Goal: Transaction & Acquisition: Book appointment/travel/reservation

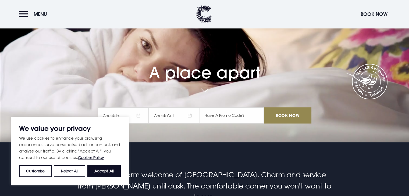
click at [140, 115] on span "Check In" at bounding box center [123, 115] width 51 height 16
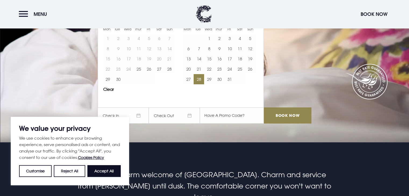
scroll to position [27, 0]
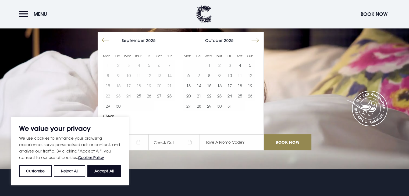
click at [259, 40] on button "Move forward to switch to the next month." at bounding box center [255, 40] width 10 height 10
click at [154, 85] on button "17" at bounding box center [149, 86] width 10 height 10
click at [170, 85] on button "19" at bounding box center [169, 86] width 10 height 10
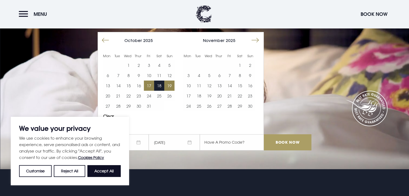
click at [294, 142] on input "Book Now" at bounding box center [287, 142] width 47 height 16
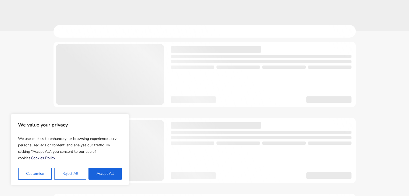
click at [70, 172] on button "Reject All" at bounding box center [70, 174] width 32 height 12
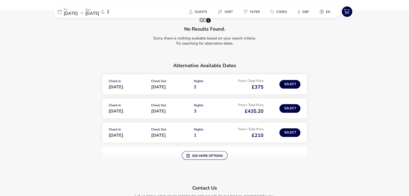
scroll to position [54, 0]
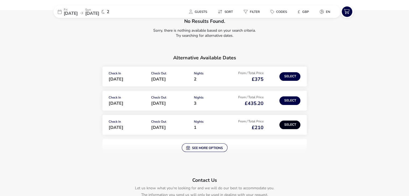
click at [291, 128] on button "Select" at bounding box center [289, 125] width 21 height 9
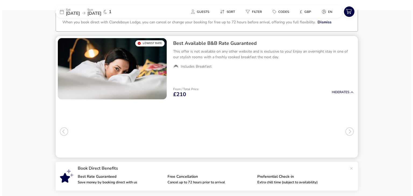
scroll to position [44, 0]
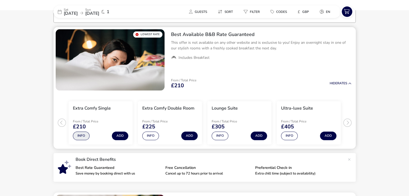
click at [74, 136] on button "Info" at bounding box center [81, 136] width 17 height 9
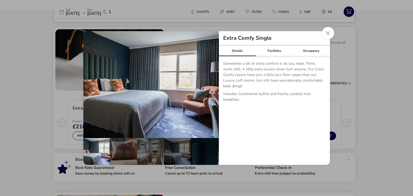
click at [324, 34] on button "Close dialog" at bounding box center [328, 33] width 12 height 12
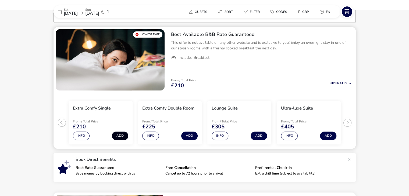
click at [126, 138] on button "Add" at bounding box center [120, 136] width 16 height 9
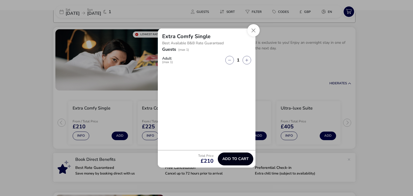
click at [234, 153] on button "Add to cart" at bounding box center [235, 159] width 35 height 13
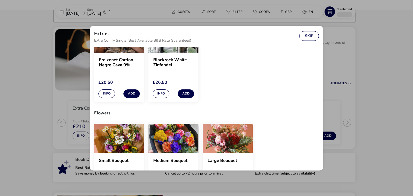
scroll to position [349, 0]
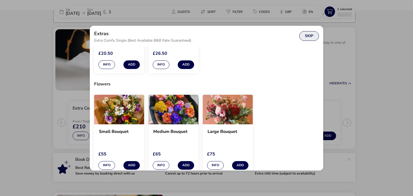
click at [308, 39] on button "Skip" at bounding box center [309, 36] width 20 height 10
